Goal: Find specific page/section: Find specific page/section

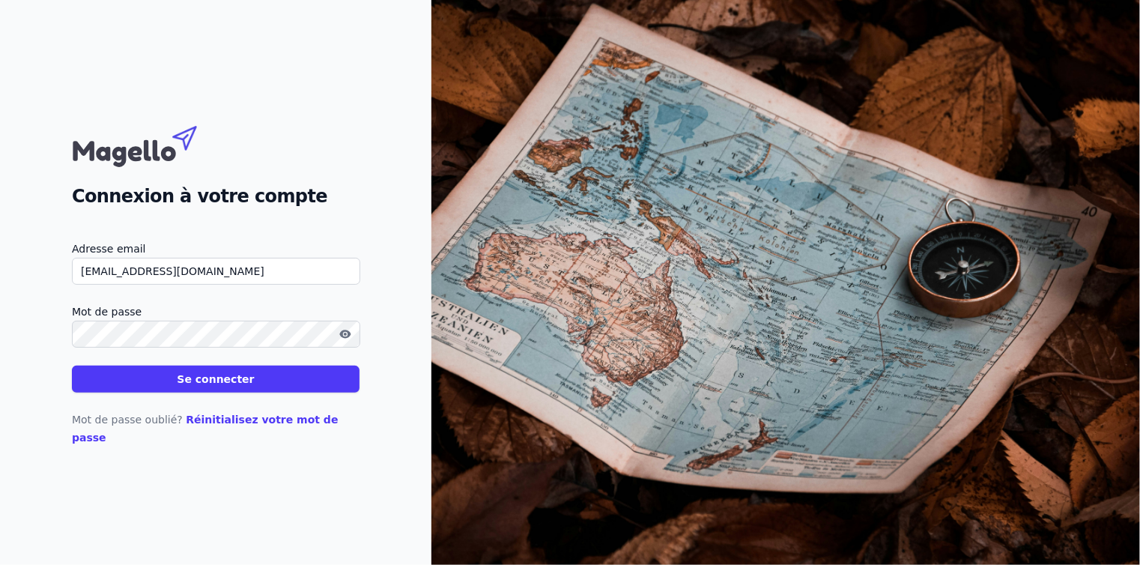
type input "[EMAIL_ADDRESS][DOMAIN_NAME]"
click at [189, 392] on button "Se connecter" at bounding box center [216, 378] width 288 height 27
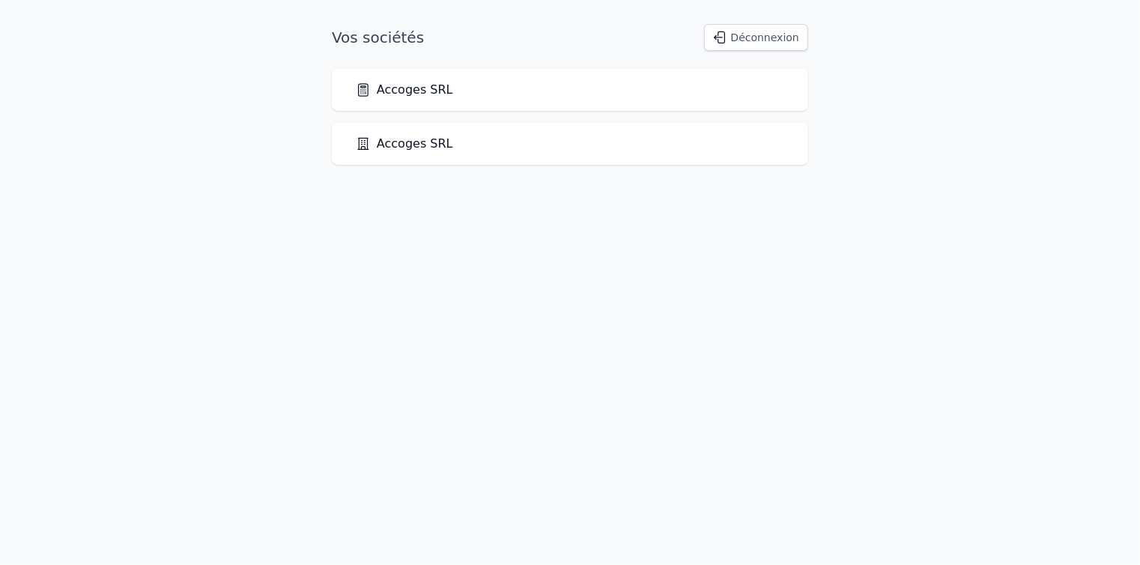
click at [392, 99] on div "Accoges SRL" at bounding box center [570, 90] width 476 height 42
click at [392, 85] on link "Accoges SRL" at bounding box center [404, 90] width 97 height 18
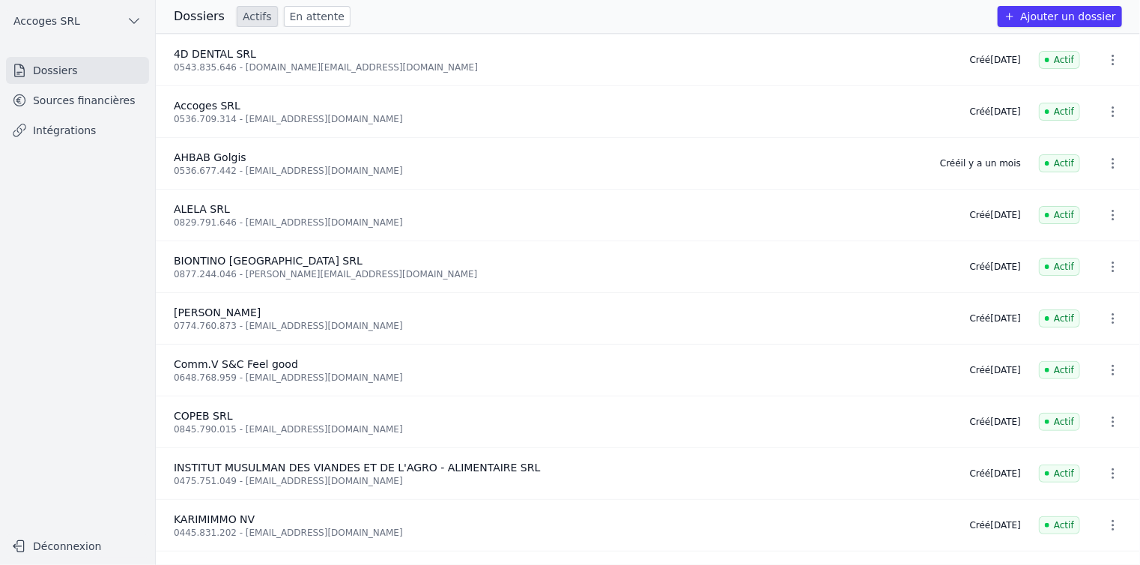
click at [75, 100] on link "Sources financières" at bounding box center [77, 100] width 143 height 27
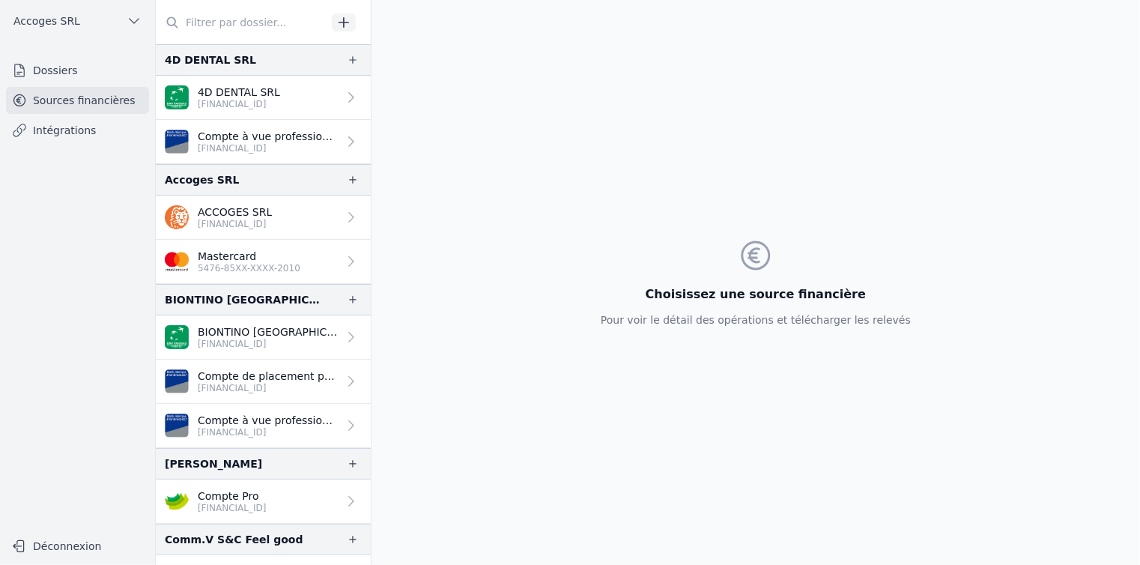
click at [210, 211] on p "ACCOGES SRL" at bounding box center [235, 211] width 74 height 15
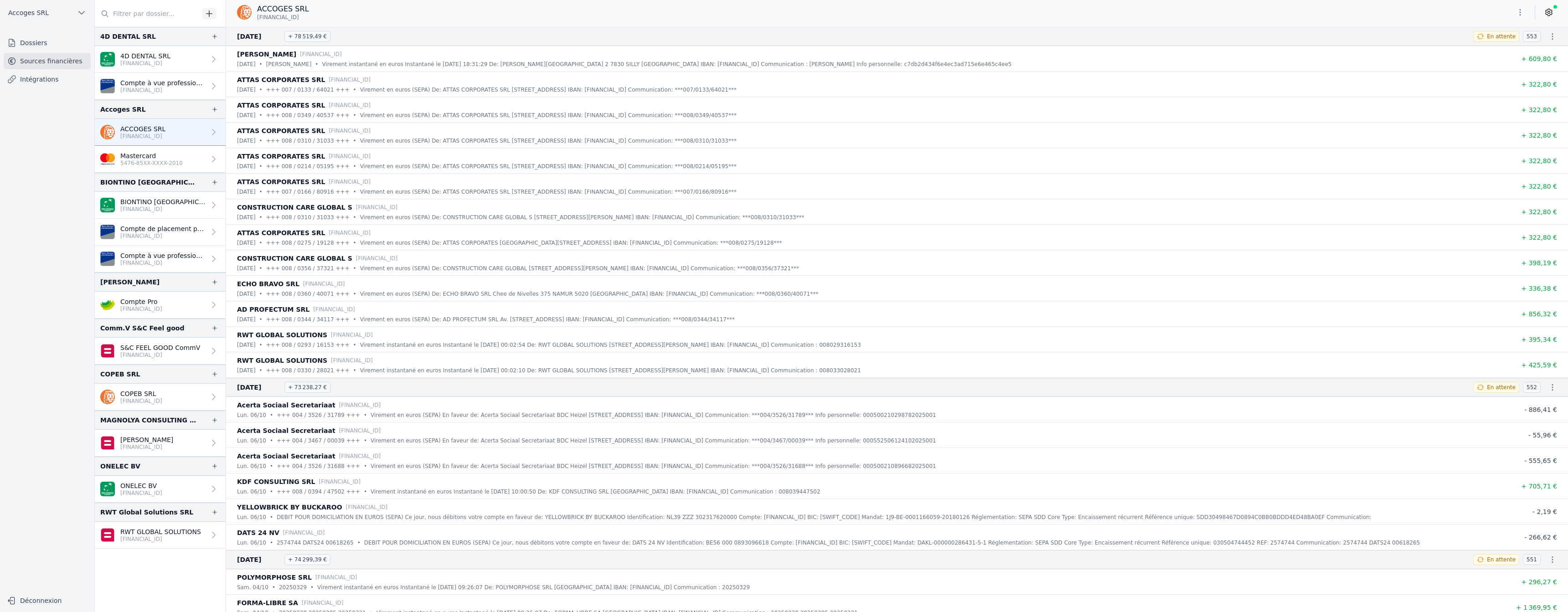
click at [34, 343] on button "Déconnexion" at bounding box center [47, 600] width 87 height 15
